Goal: Task Accomplishment & Management: Manage account settings

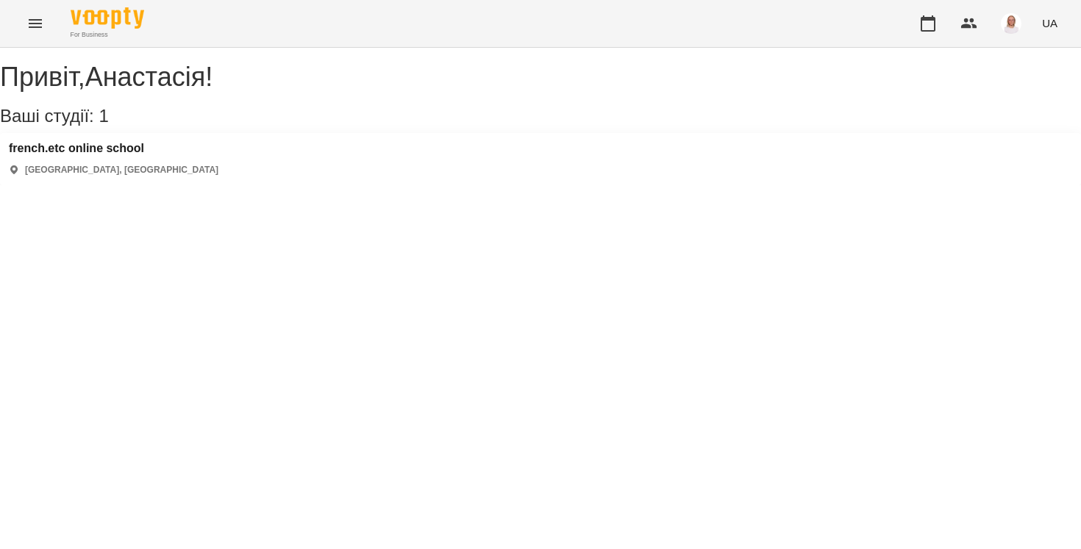
click at [145, 147] on div "Привіт , [PERSON_NAME] ! Ваші студії: 1 french.etc online school [GEOGRAPHIC_DA…" at bounding box center [540, 124] width 1081 height 123
click at [145, 155] on h3 "french.etc online school" at bounding box center [114, 148] width 210 height 13
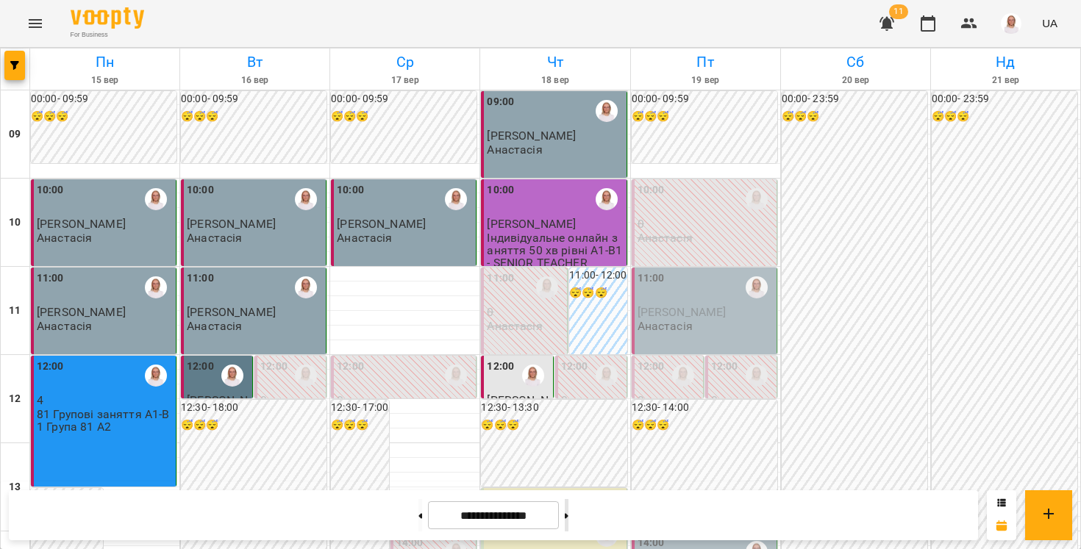
click at [568, 517] on icon at bounding box center [567, 516] width 4 height 6
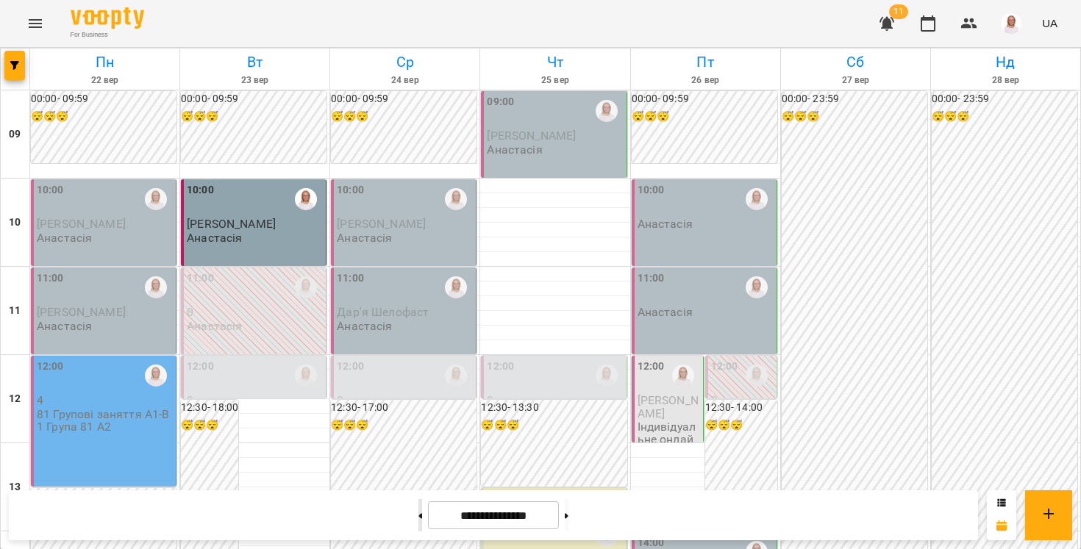
click at [418, 510] on button at bounding box center [420, 515] width 4 height 32
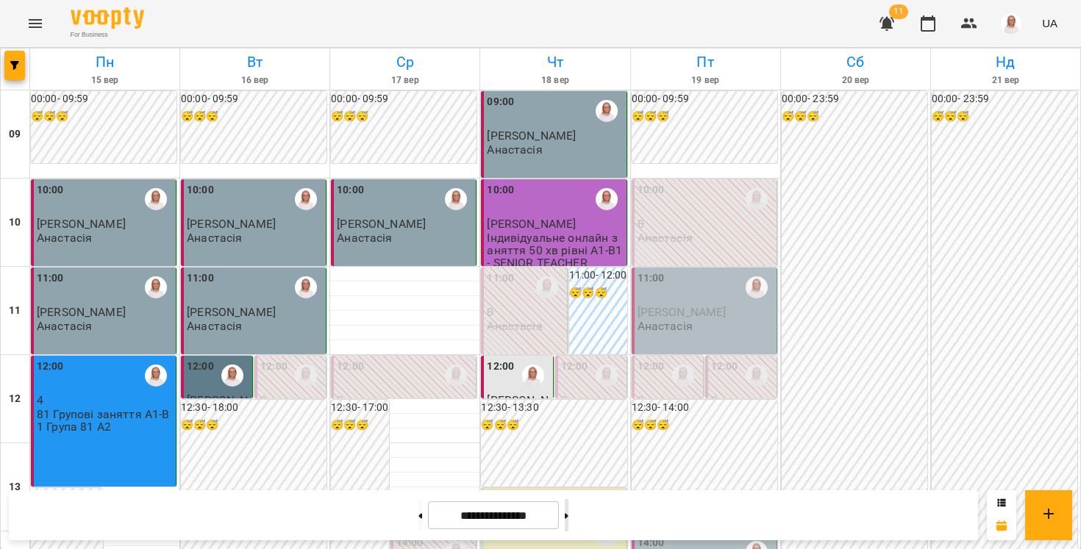
click at [568, 507] on button at bounding box center [567, 515] width 4 height 32
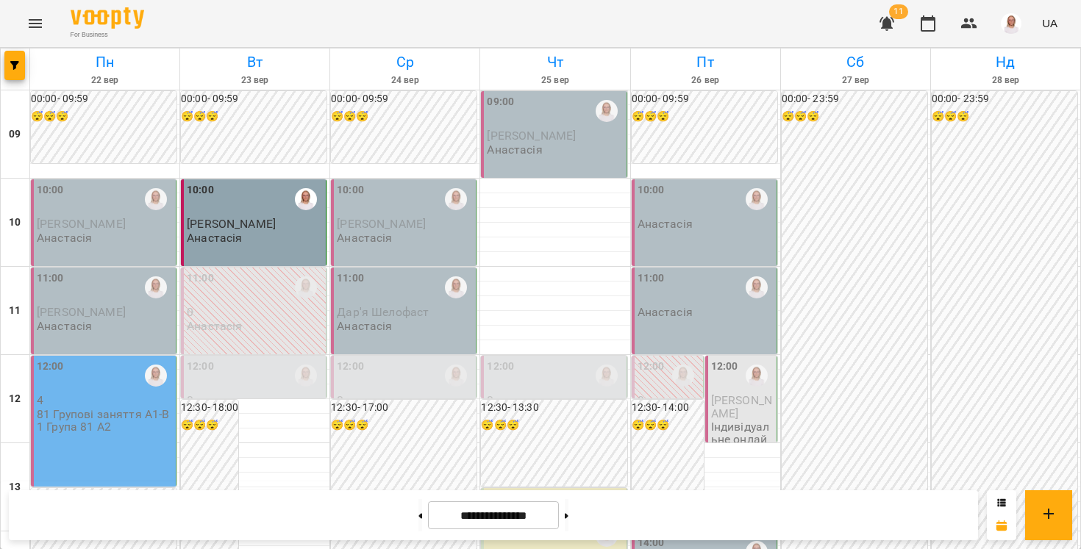
click at [232, 233] on p "Анастасія" at bounding box center [214, 238] width 55 height 13
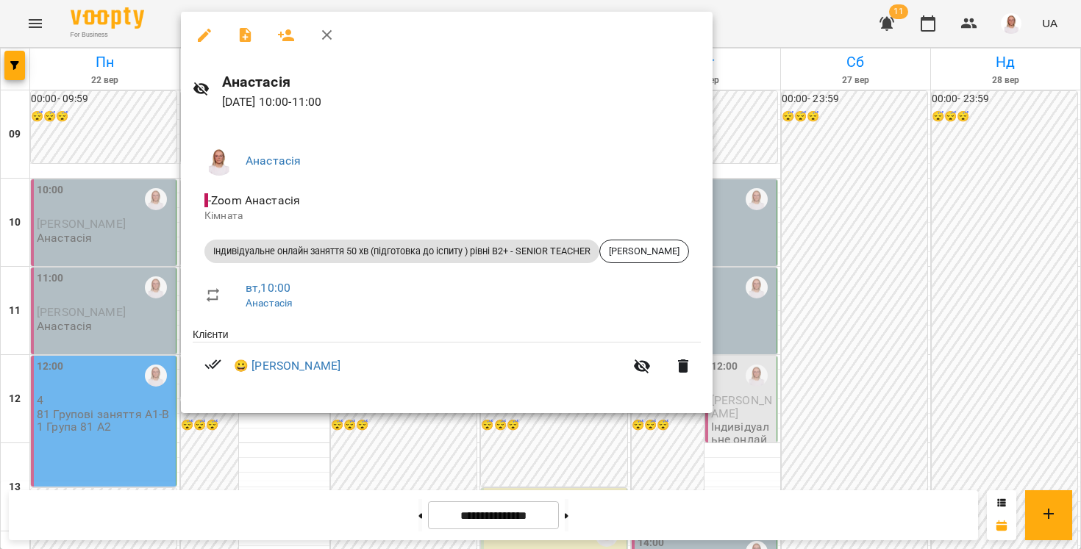
click at [210, 467] on div at bounding box center [540, 274] width 1081 height 549
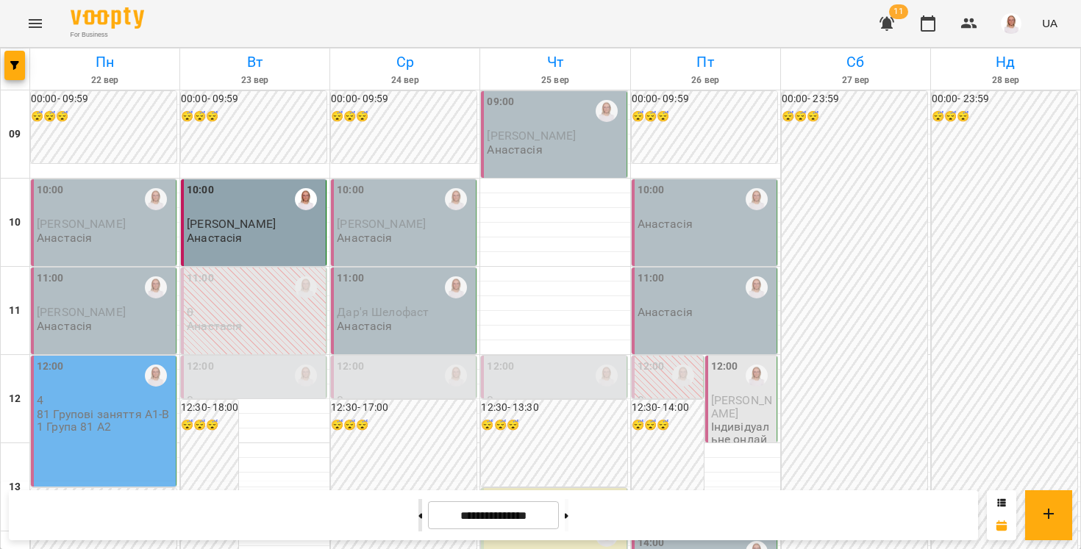
click at [418, 509] on button at bounding box center [420, 515] width 4 height 32
type input "**********"
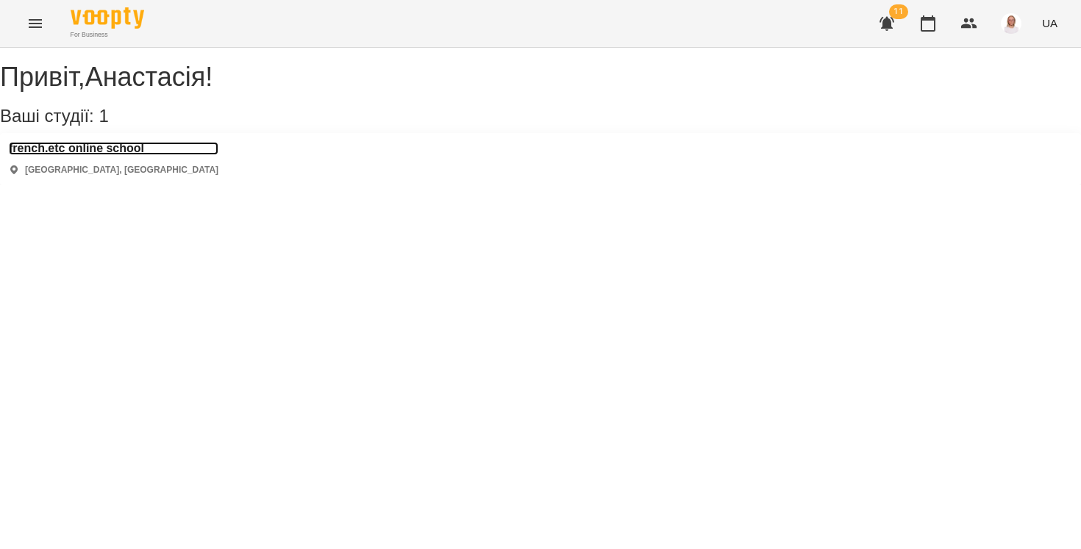
click at [149, 155] on h3 "french.etc online school" at bounding box center [114, 148] width 210 height 13
